Goal: Task Accomplishment & Management: Use online tool/utility

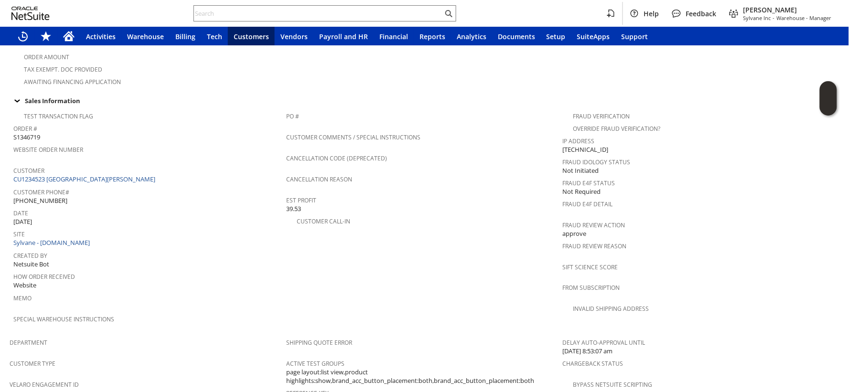
scroll to position [572, 0]
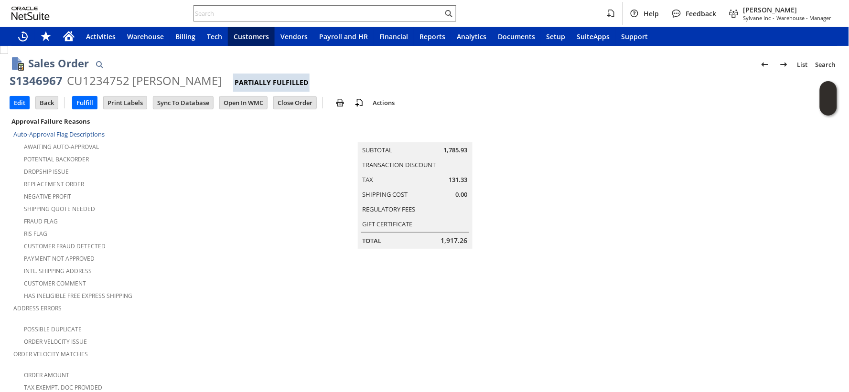
scroll to position [817, 0]
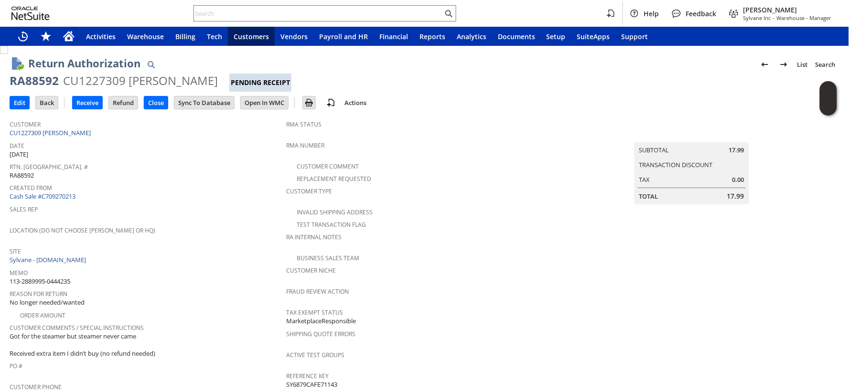
click at [242, 216] on div "Sales Rep" at bounding box center [146, 213] width 272 height 20
click at [82, 104] on input "Receive" at bounding box center [88, 103] width 30 height 12
